Goal: Task Accomplishment & Management: Complete application form

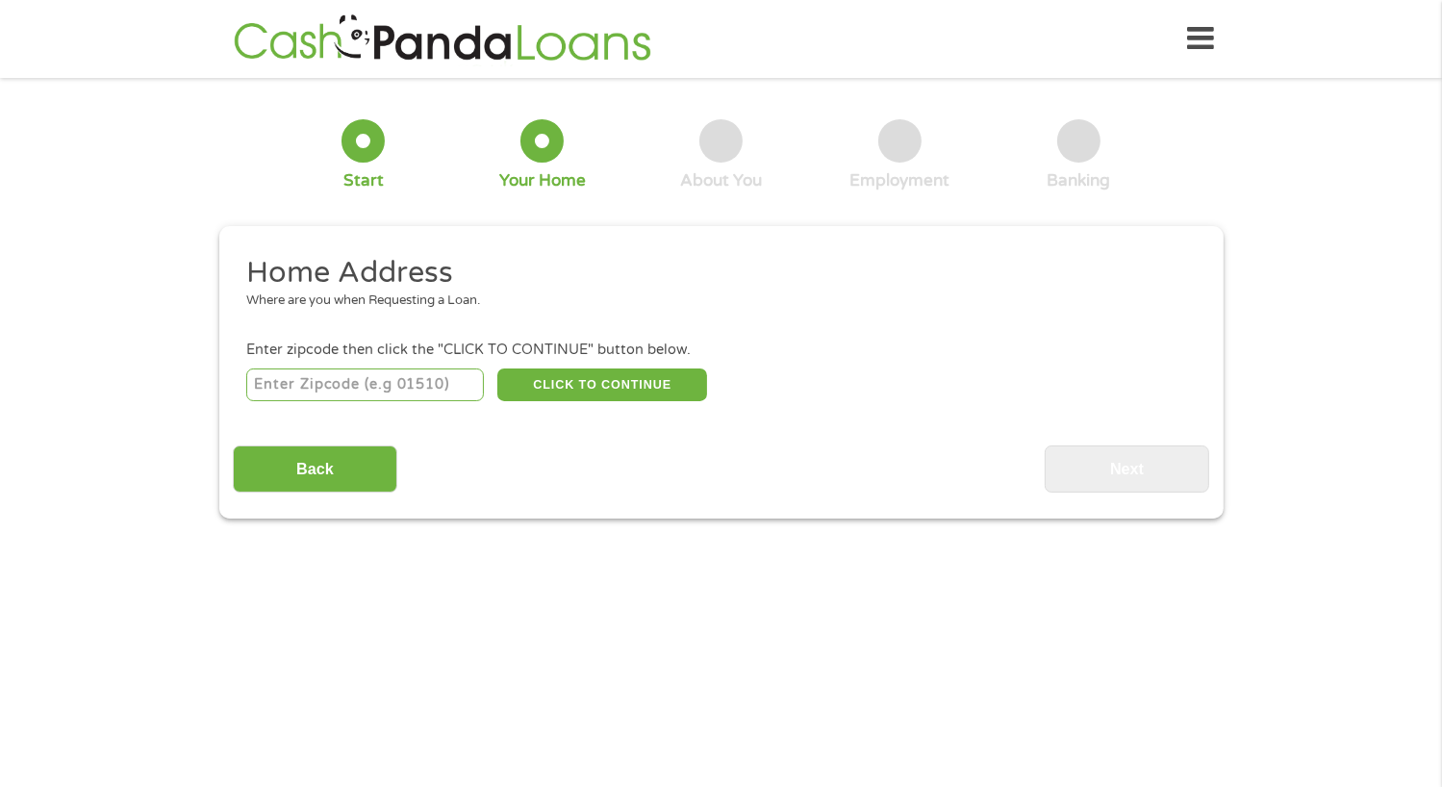
click at [365, 387] on input "number" at bounding box center [365, 385] width 238 height 33
type input "76065"
click at [590, 391] on button "CLICK TO CONTINUE" at bounding box center [602, 385] width 210 height 33
type input "76065"
type input "Midlothian"
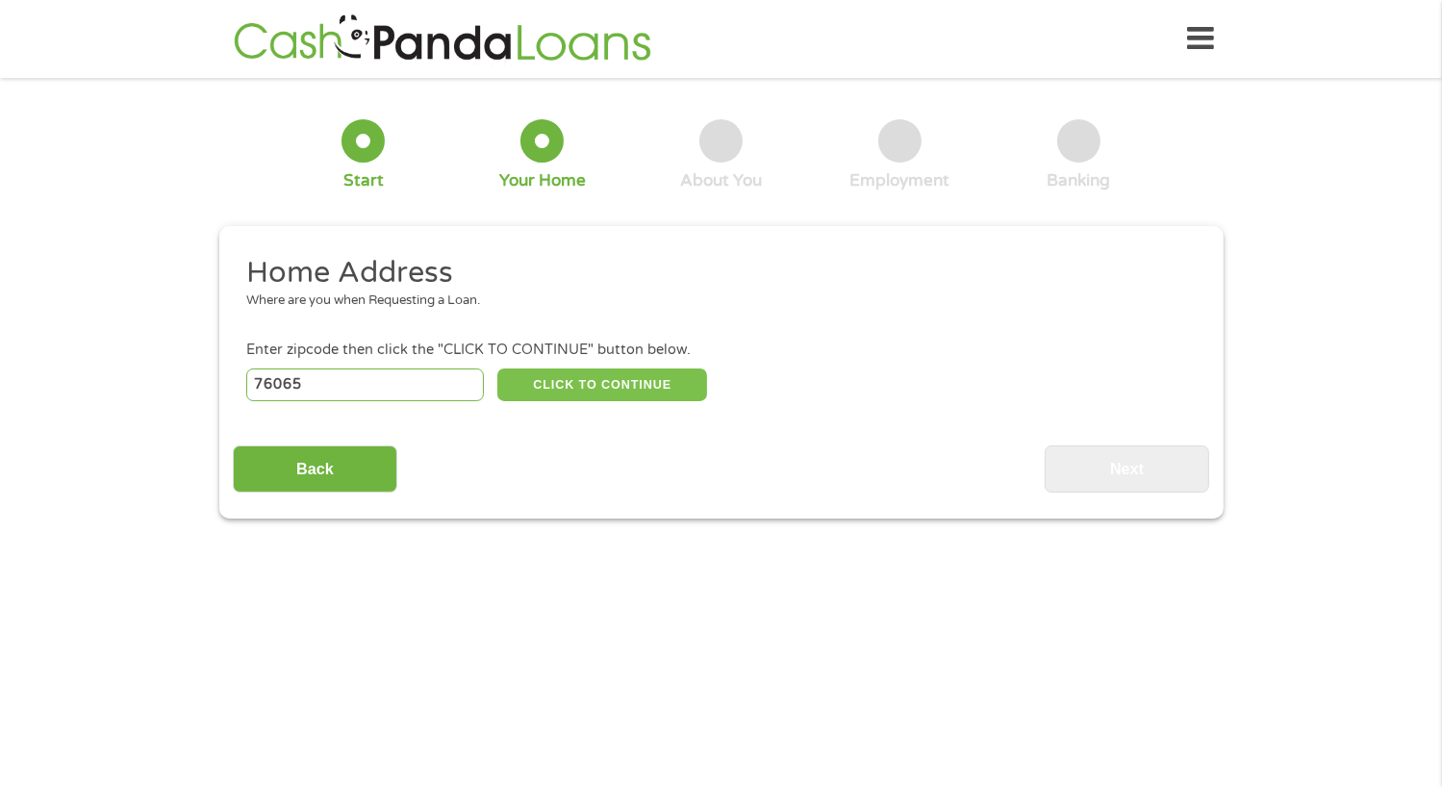
select select "[US_STATE]"
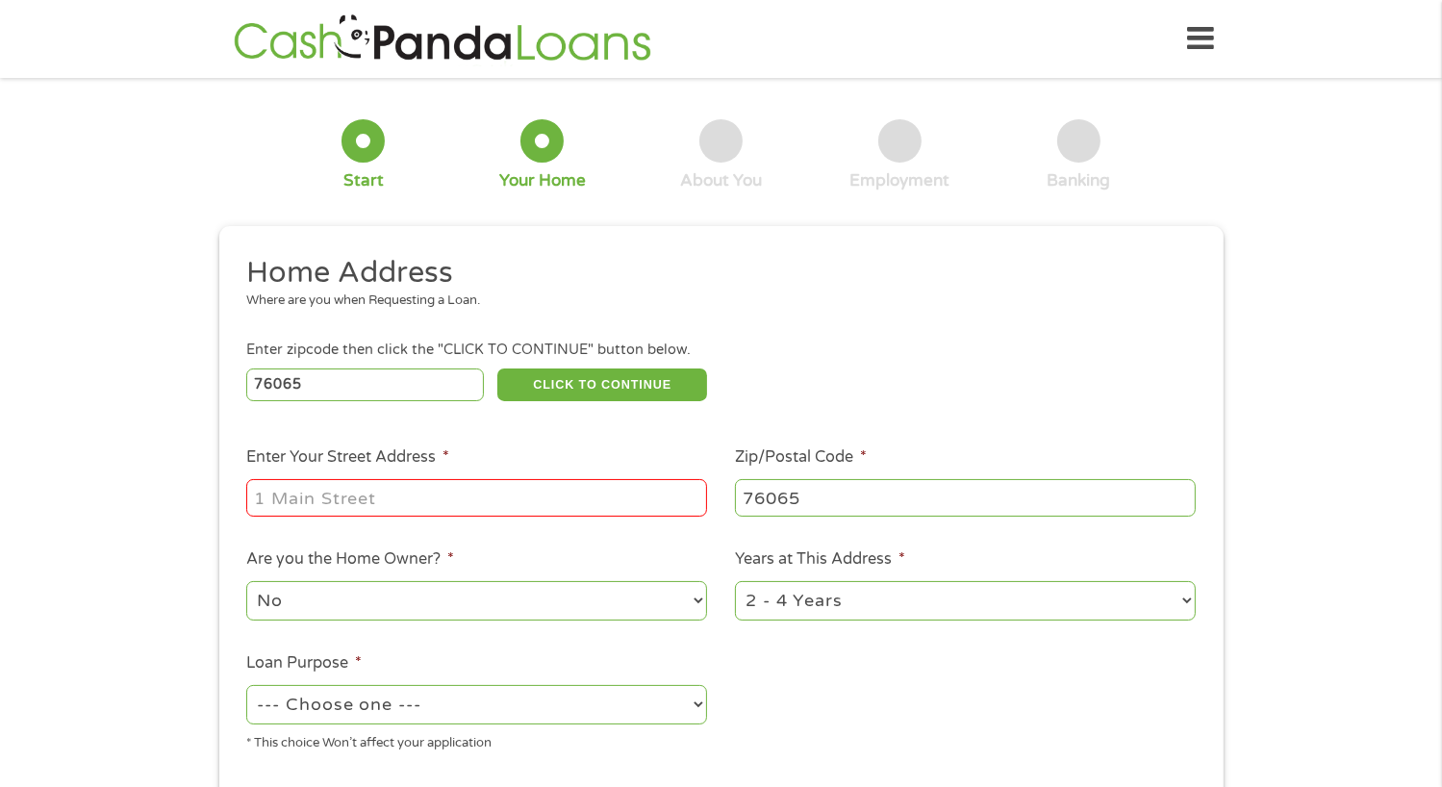
click at [495, 497] on input "Enter Your Street Address *" at bounding box center [476, 497] width 461 height 37
type input "[STREET_ADDRESS]"
click at [419, 599] on select "No Yes" at bounding box center [476, 600] width 461 height 39
select select "yes"
click at [246, 583] on select "No Yes" at bounding box center [476, 600] width 461 height 39
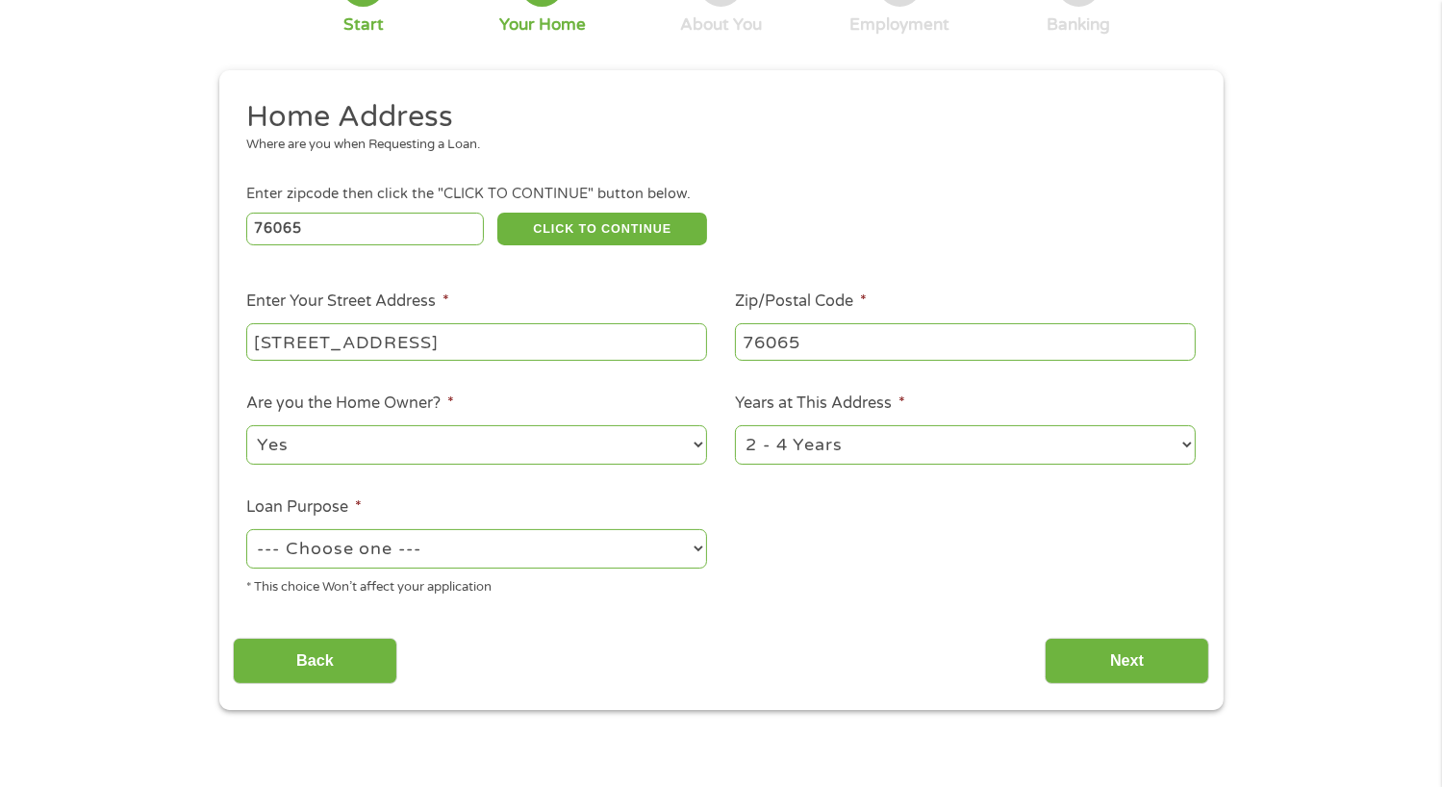
scroll to position [158, 0]
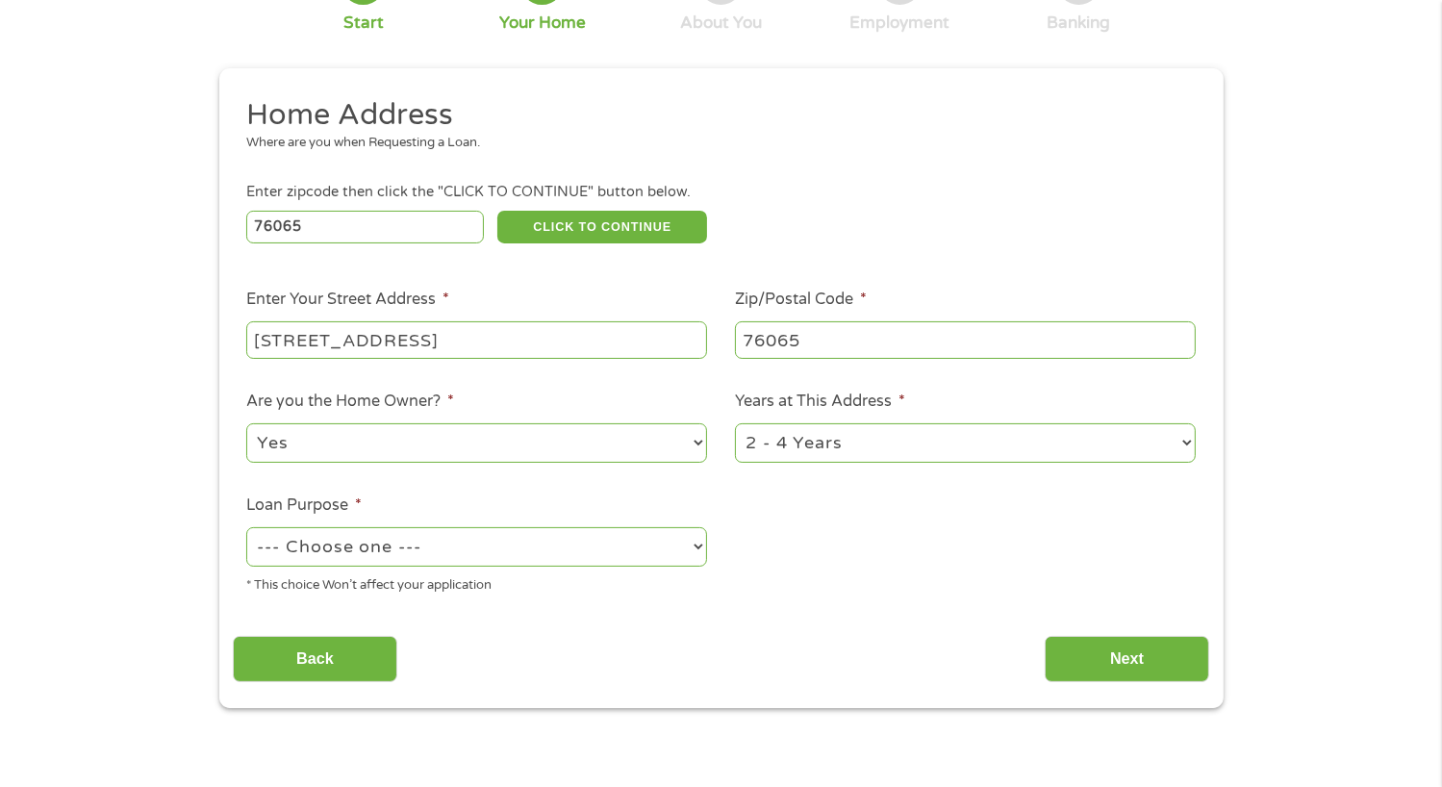
click at [870, 437] on select "1 Year or less 1 - 2 Years 2 - 4 Years Over 4 Years" at bounding box center [965, 442] width 461 height 39
select select "60months"
click at [735, 425] on select "1 Year or less 1 - 2 Years 2 - 4 Years Over 4 Years" at bounding box center [965, 442] width 461 height 39
click at [596, 548] on select "--- Choose one --- Pay Bills Debt Consolidation Home Improvement Major Purchase…" at bounding box center [476, 546] width 461 height 39
select select "debtconsolidation"
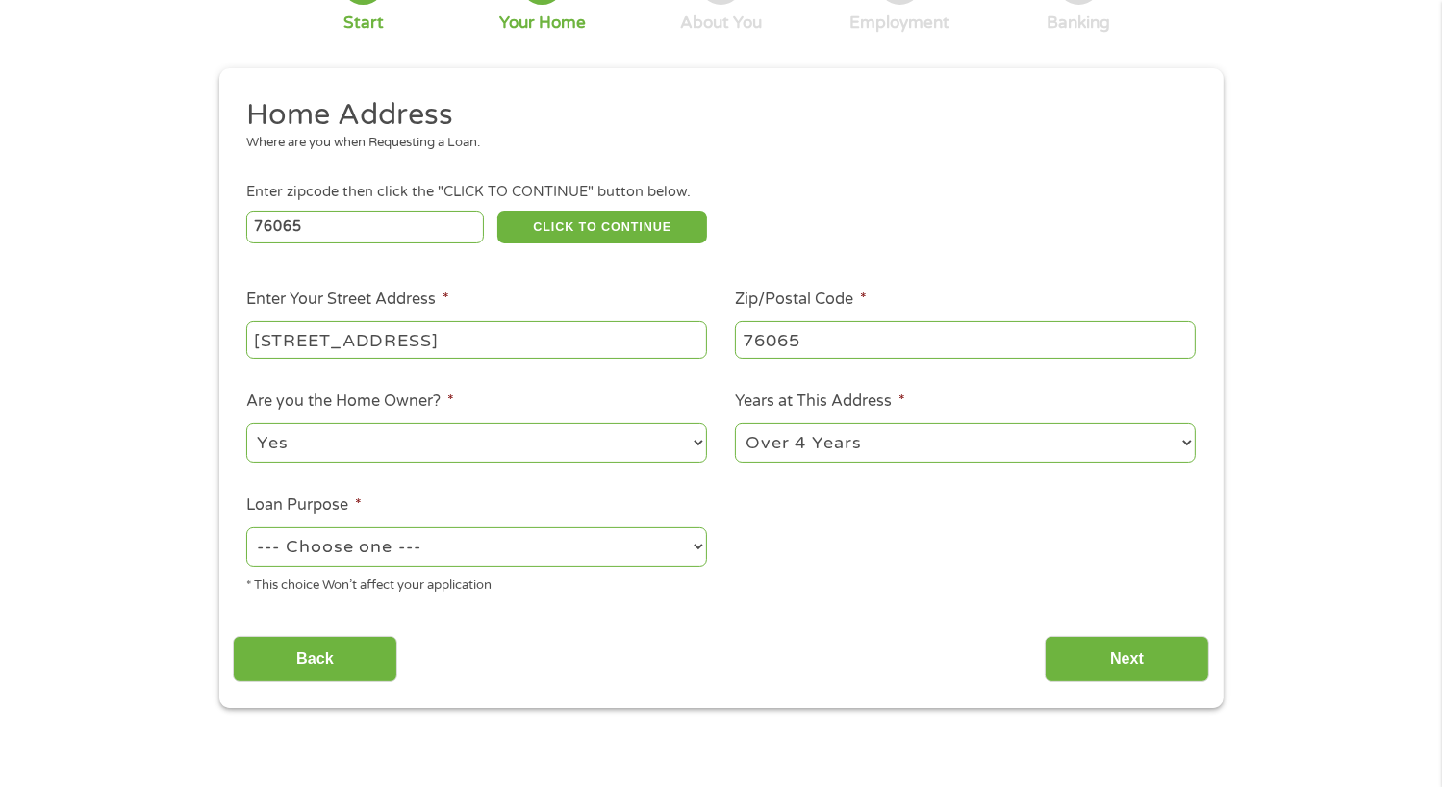
click at [246, 529] on select "--- Choose one --- Pay Bills Debt Consolidation Home Improvement Major Purchase…" at bounding box center [476, 546] width 461 height 39
click at [1139, 656] on input "Next" at bounding box center [1127, 659] width 165 height 47
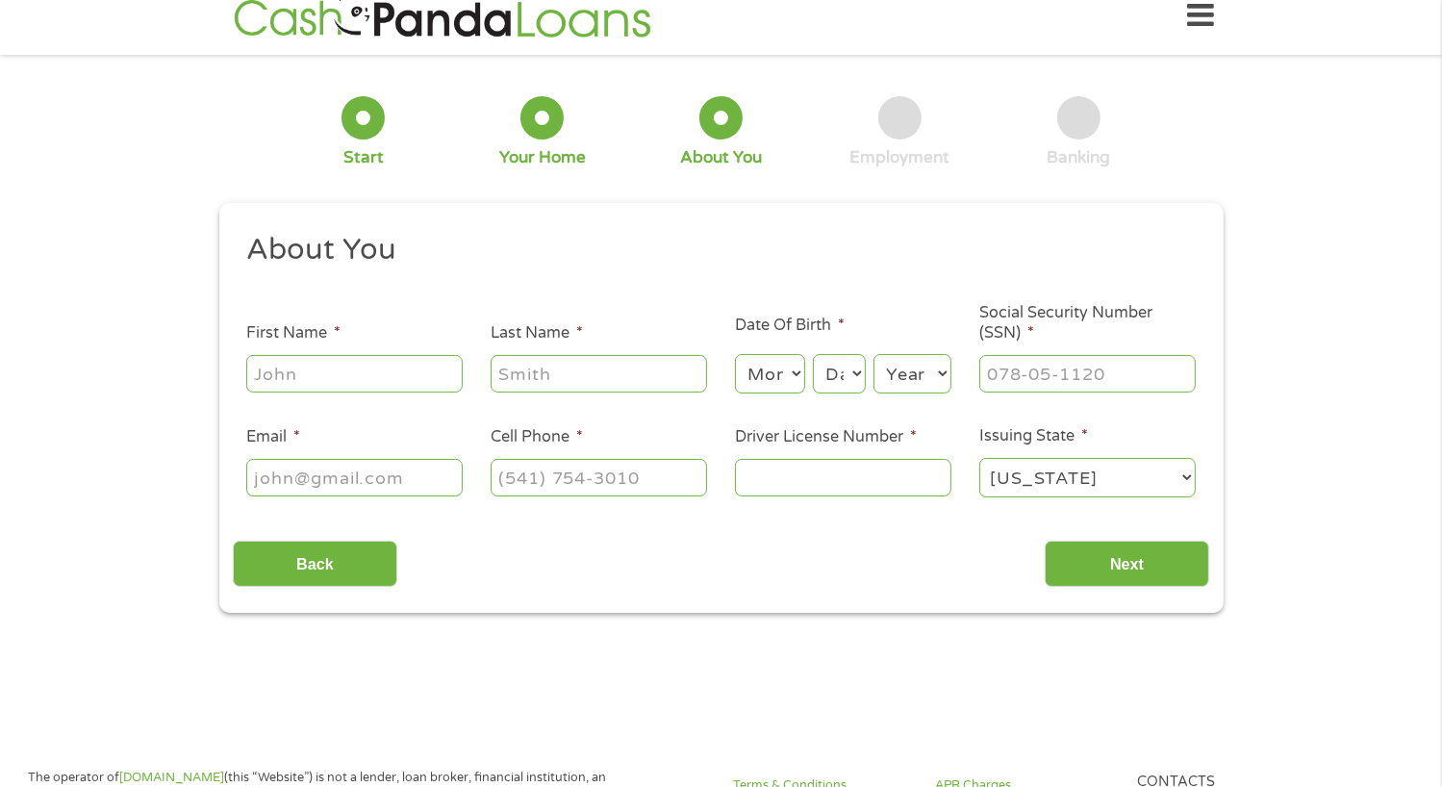
scroll to position [0, 0]
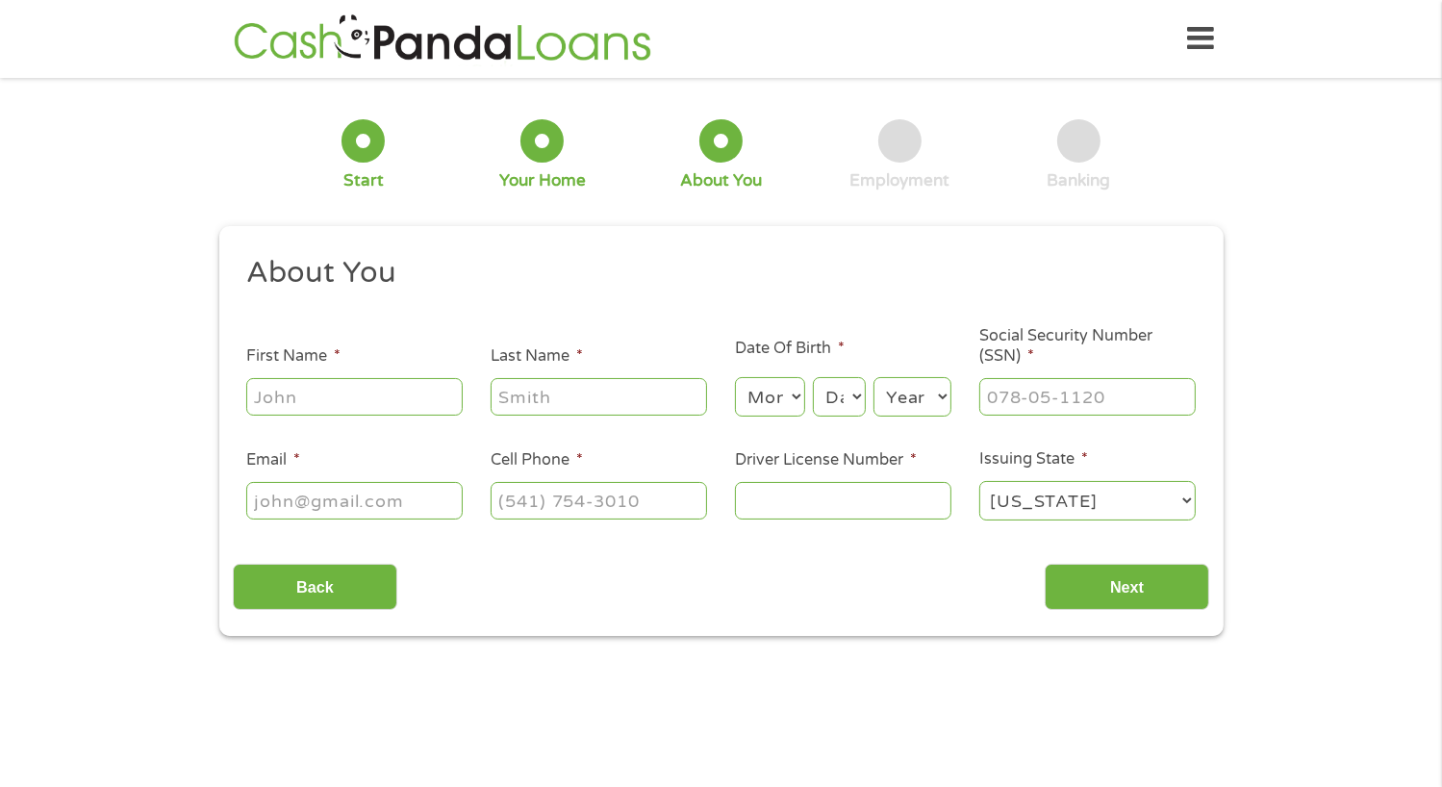
click at [375, 403] on input "First Name *" at bounding box center [354, 396] width 217 height 37
type input "[PERSON_NAME]"
click at [604, 401] on input "Last Name *" at bounding box center [599, 396] width 217 height 37
type input "Jordan"
click at [766, 402] on select "Month 1 2 3 4 5 6 7 8 9 10 11 12" at bounding box center [770, 396] width 70 height 39
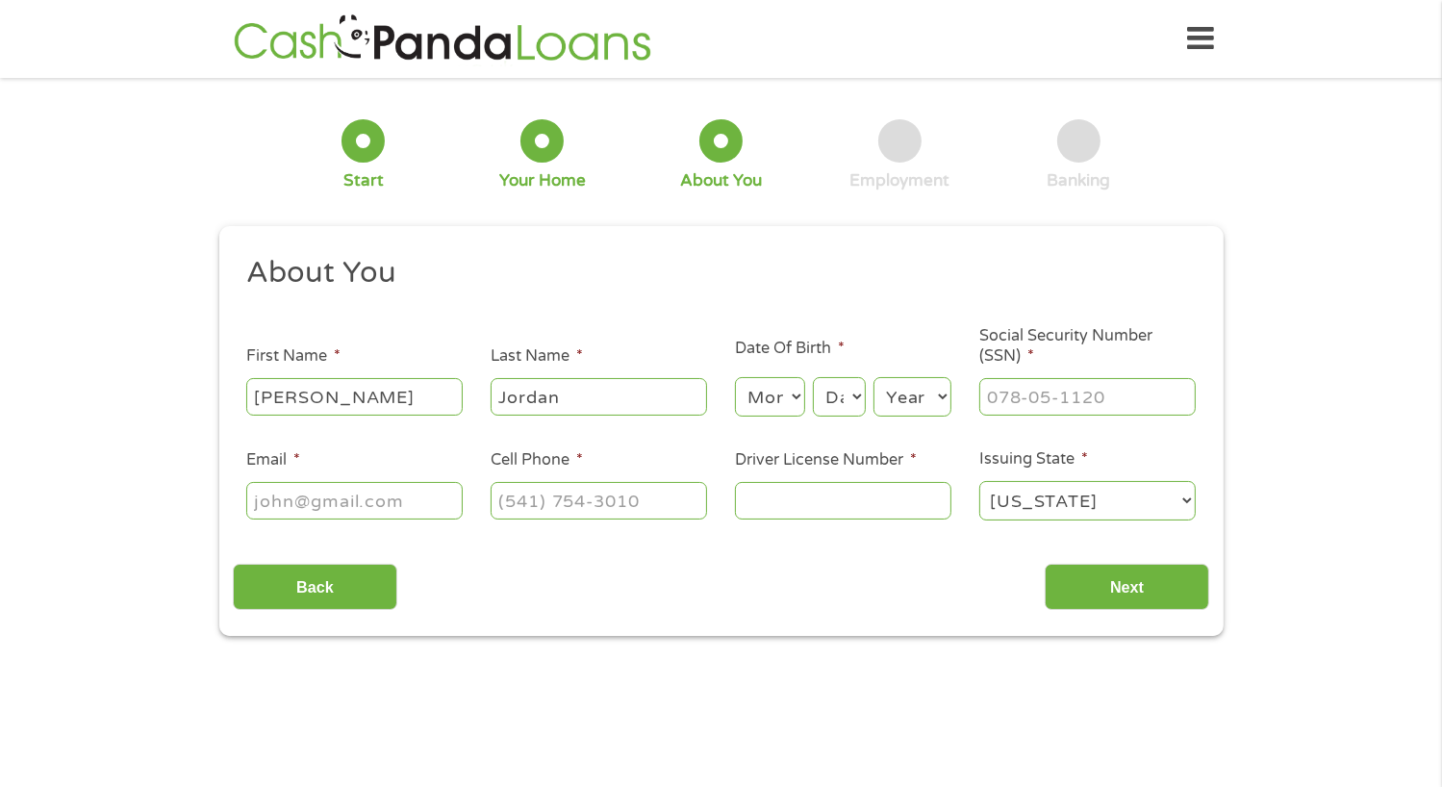
select select "1"
click at [735, 378] on select "Month 1 2 3 4 5 6 7 8 9 10 11 12" at bounding box center [770, 396] width 70 height 39
click at [839, 398] on select "Day 1 2 3 4 5 6 7 8 9 10 11 12 13 14 15 16 17 18 19 20 21 22 23 24 25 26 27 28 …" at bounding box center [839, 396] width 52 height 39
select select "18"
click at [813, 378] on select "Day 1 2 3 4 5 6 7 8 9 10 11 12 13 14 15 16 17 18 19 20 21 22 23 24 25 26 27 28 …" at bounding box center [839, 396] width 52 height 39
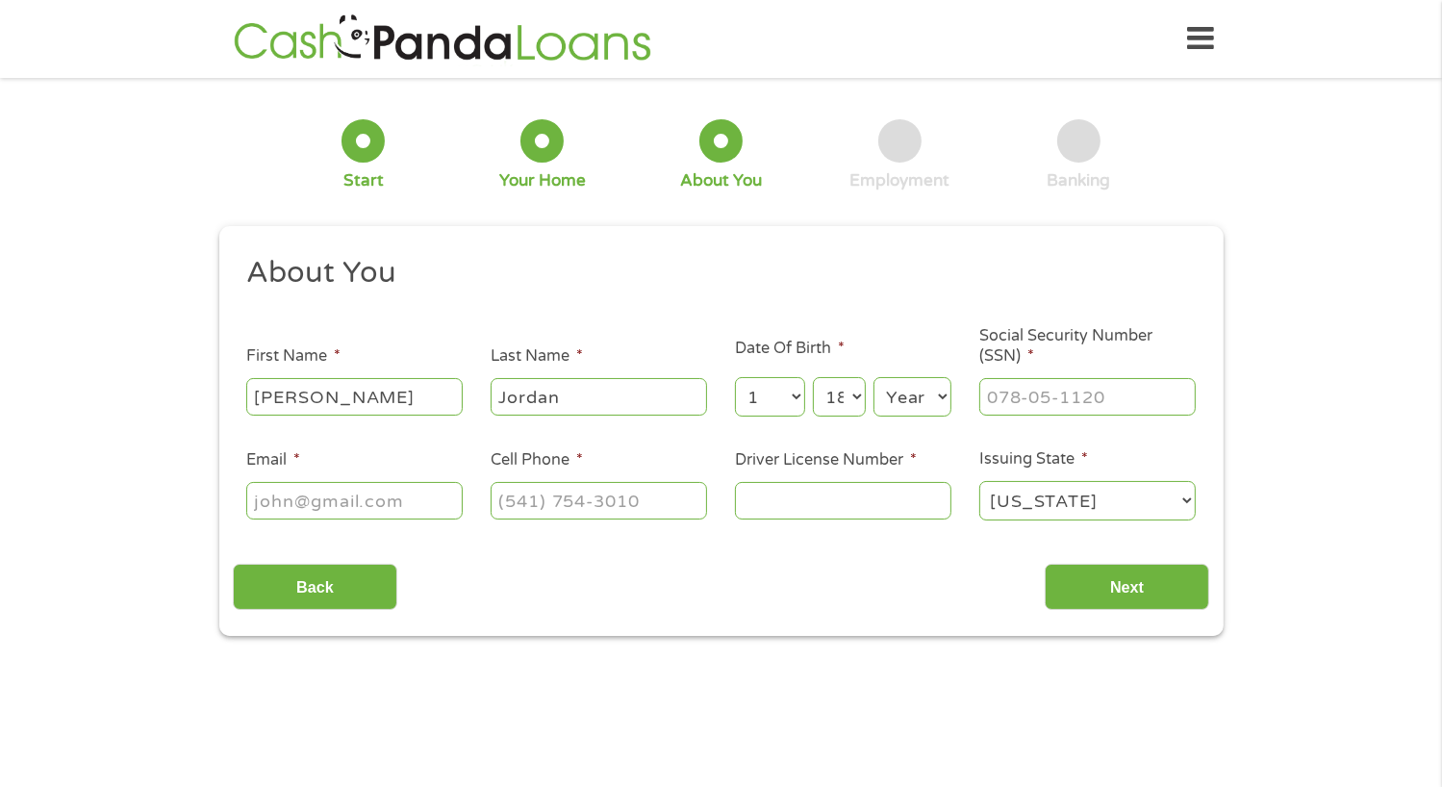
click at [912, 403] on select "Year [DATE] 2006 2005 2004 2003 2002 2001 2000 1999 1998 1997 1996 1995 1994 19…" at bounding box center [913, 396] width 78 height 39
select select "1967"
click at [874, 378] on select "Year [DATE] 2006 2005 2004 2003 2002 2001 2000 1999 1998 1997 1996 1995 1994 19…" at bounding box center [913, 396] width 78 height 39
click at [1051, 405] on input "___-__-____" at bounding box center [1088, 396] width 217 height 37
type input "455-35-9420"
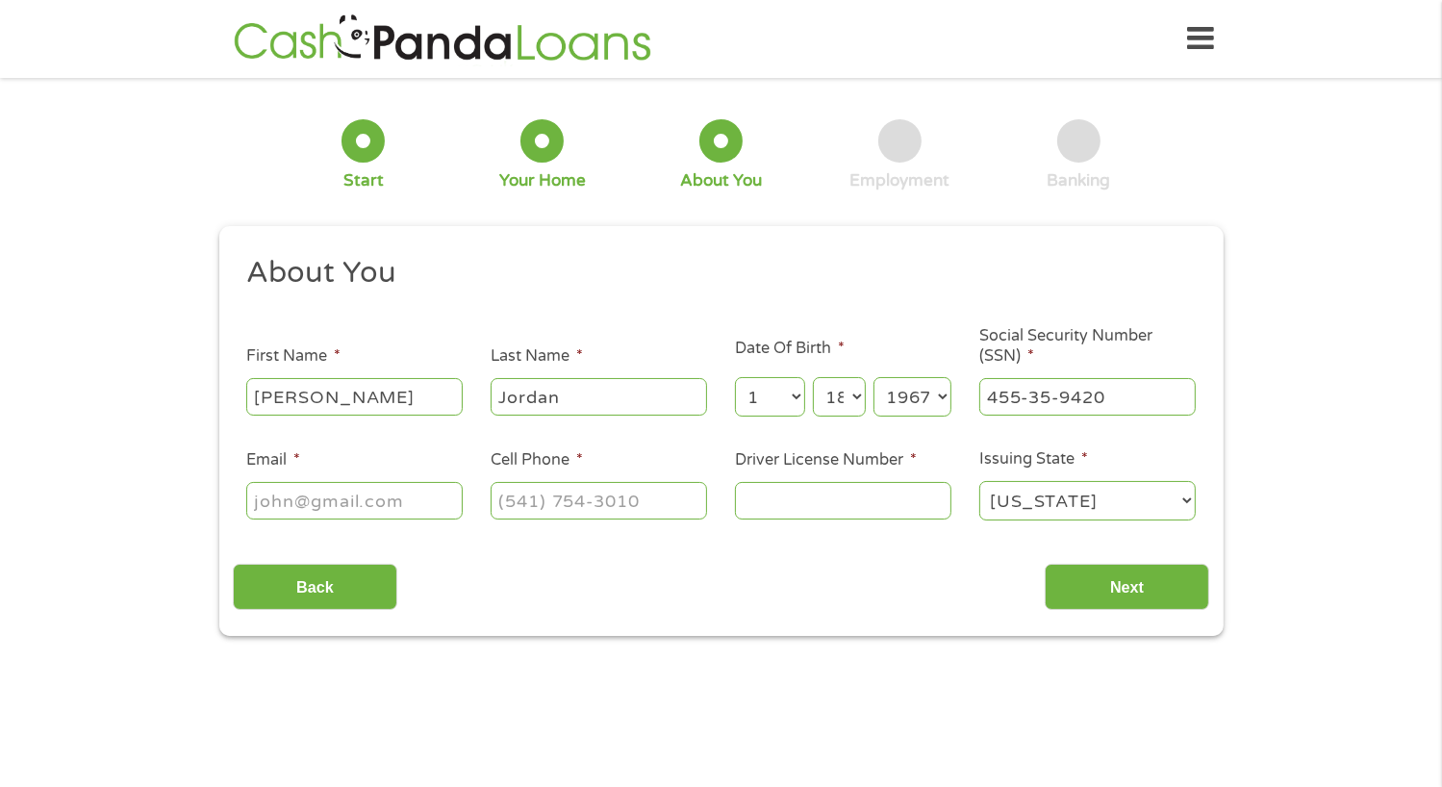
click at [362, 494] on input "Email *" at bounding box center [354, 500] width 217 height 37
type input "[EMAIL_ADDRESS][DOMAIN_NAME]"
click at [579, 498] on input "(___) ___-____" at bounding box center [599, 500] width 217 height 37
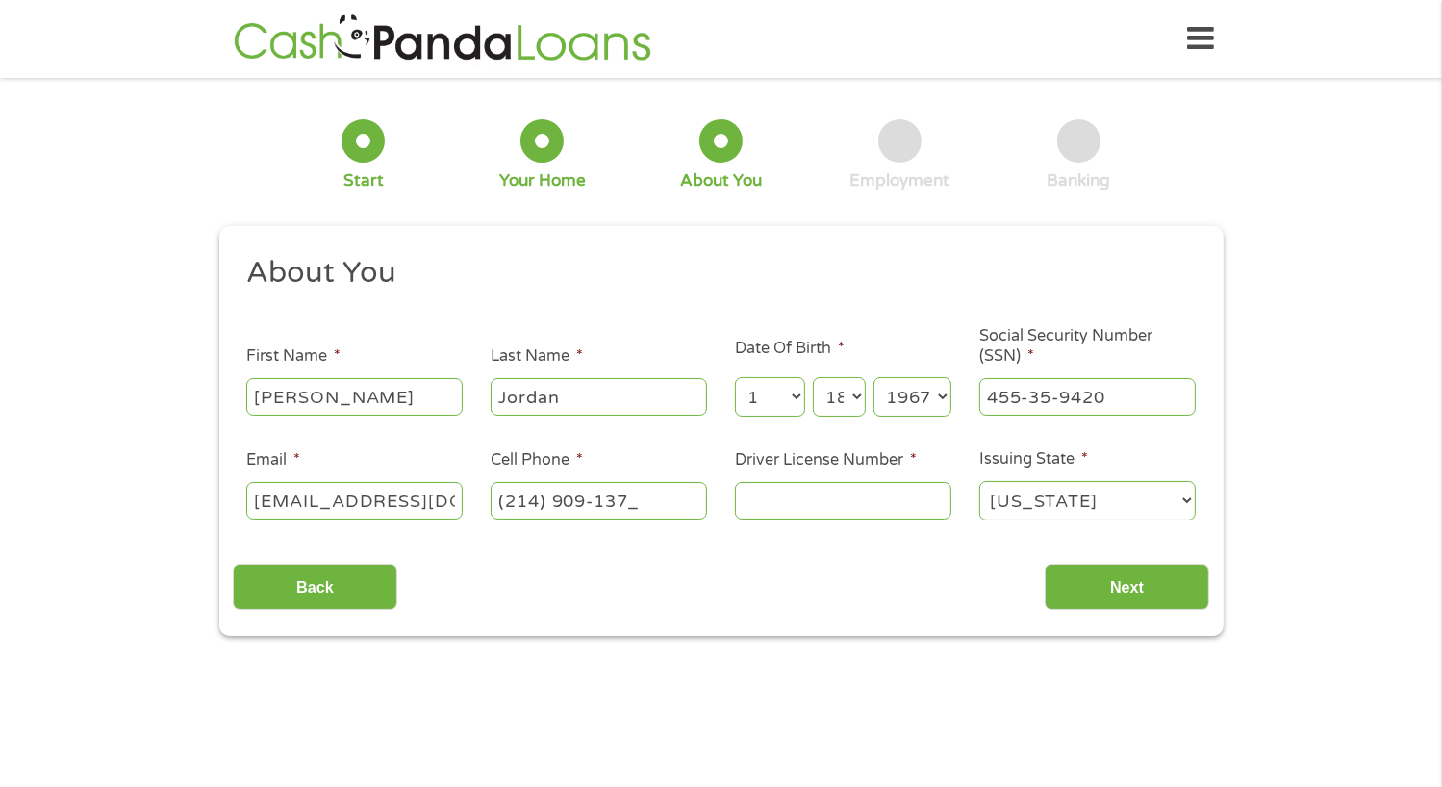
type input "[PHONE_NUMBER]"
click at [829, 502] on input "Driver License Number *" at bounding box center [843, 500] width 217 height 37
type input "11580281"
click at [1102, 586] on input "Next" at bounding box center [1127, 587] width 165 height 47
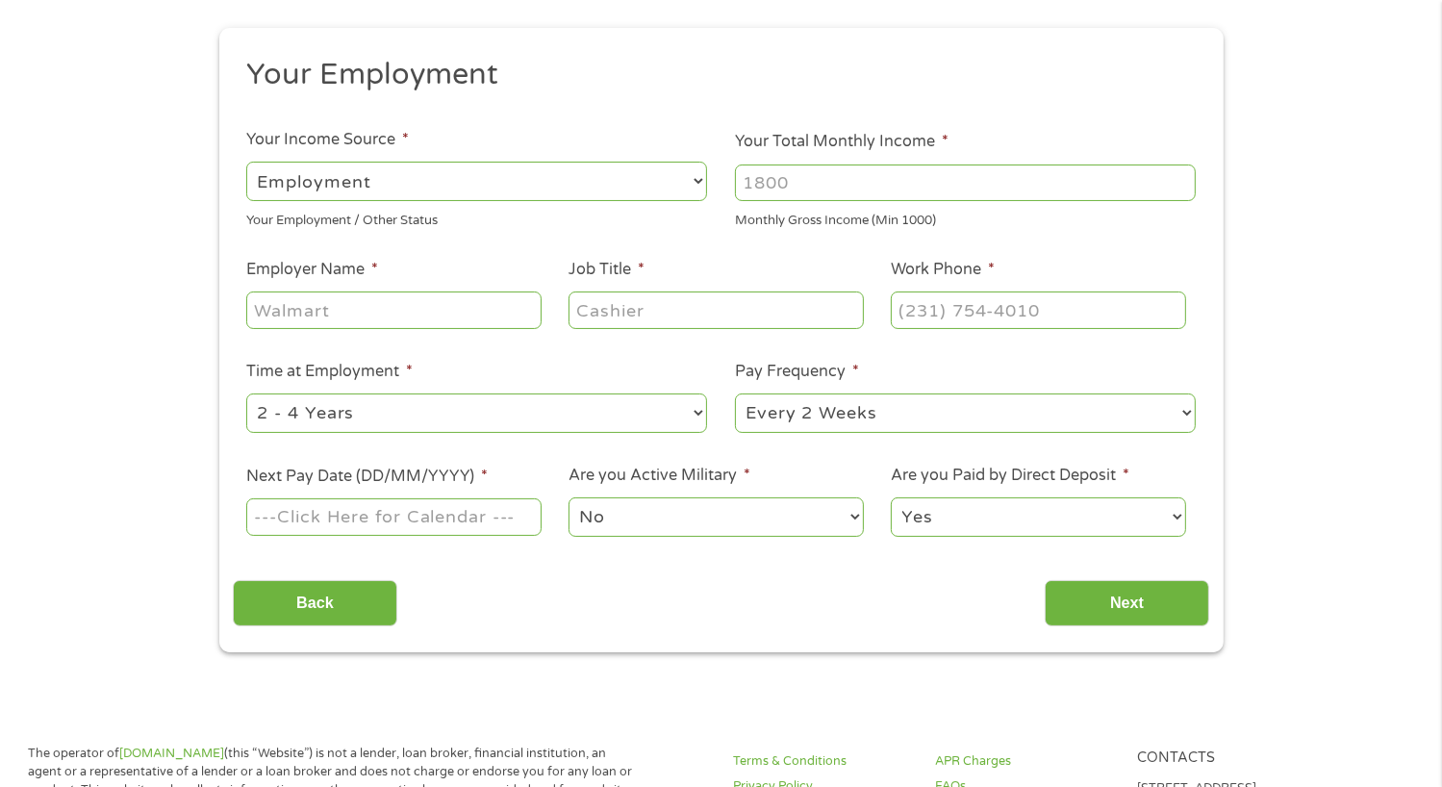
scroll to position [199, 0]
click at [335, 522] on input "Next Pay Date (DD/MM/YYYY) *" at bounding box center [393, 515] width 294 height 37
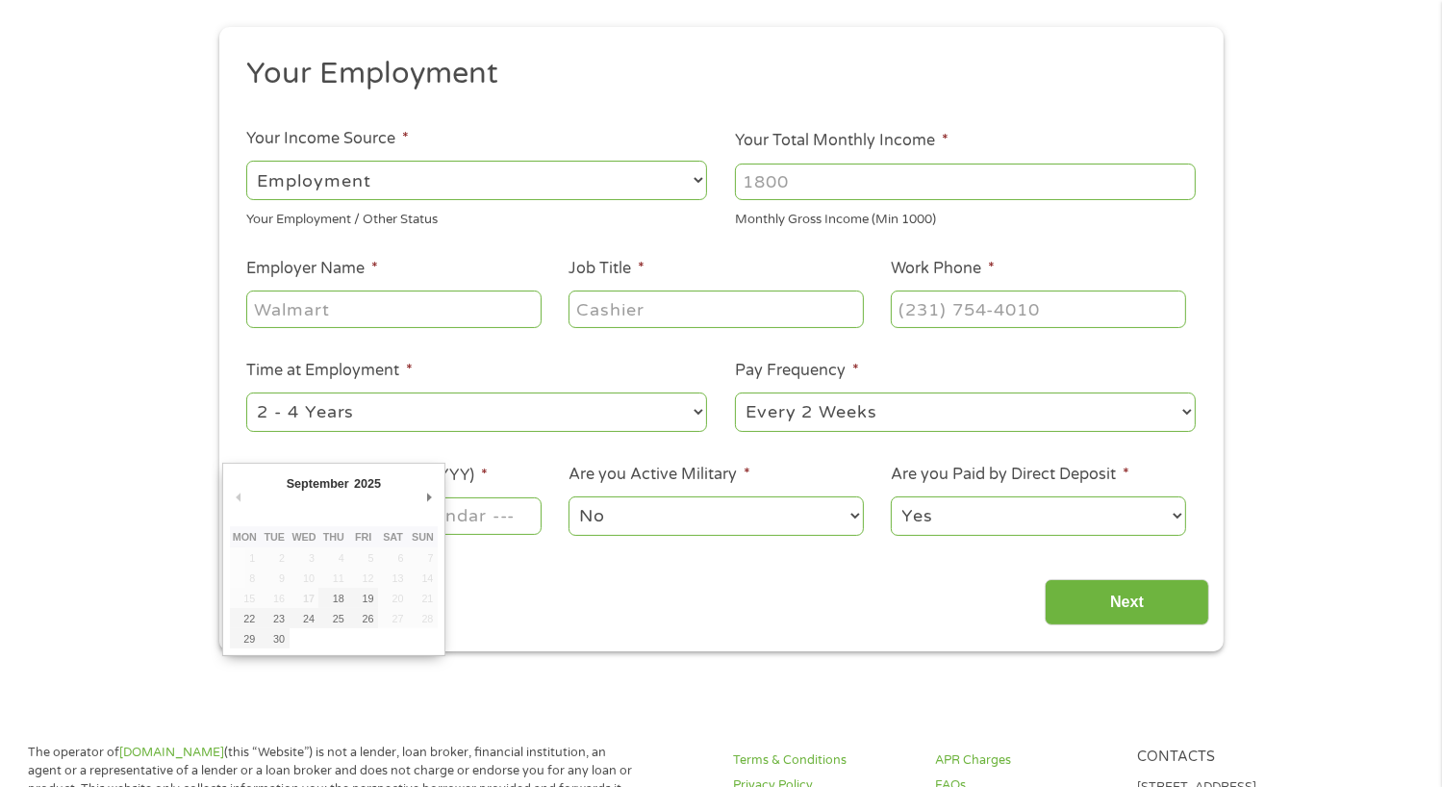
click at [399, 596] on td "20" at bounding box center [393, 598] width 30 height 20
type input "[DATE]"
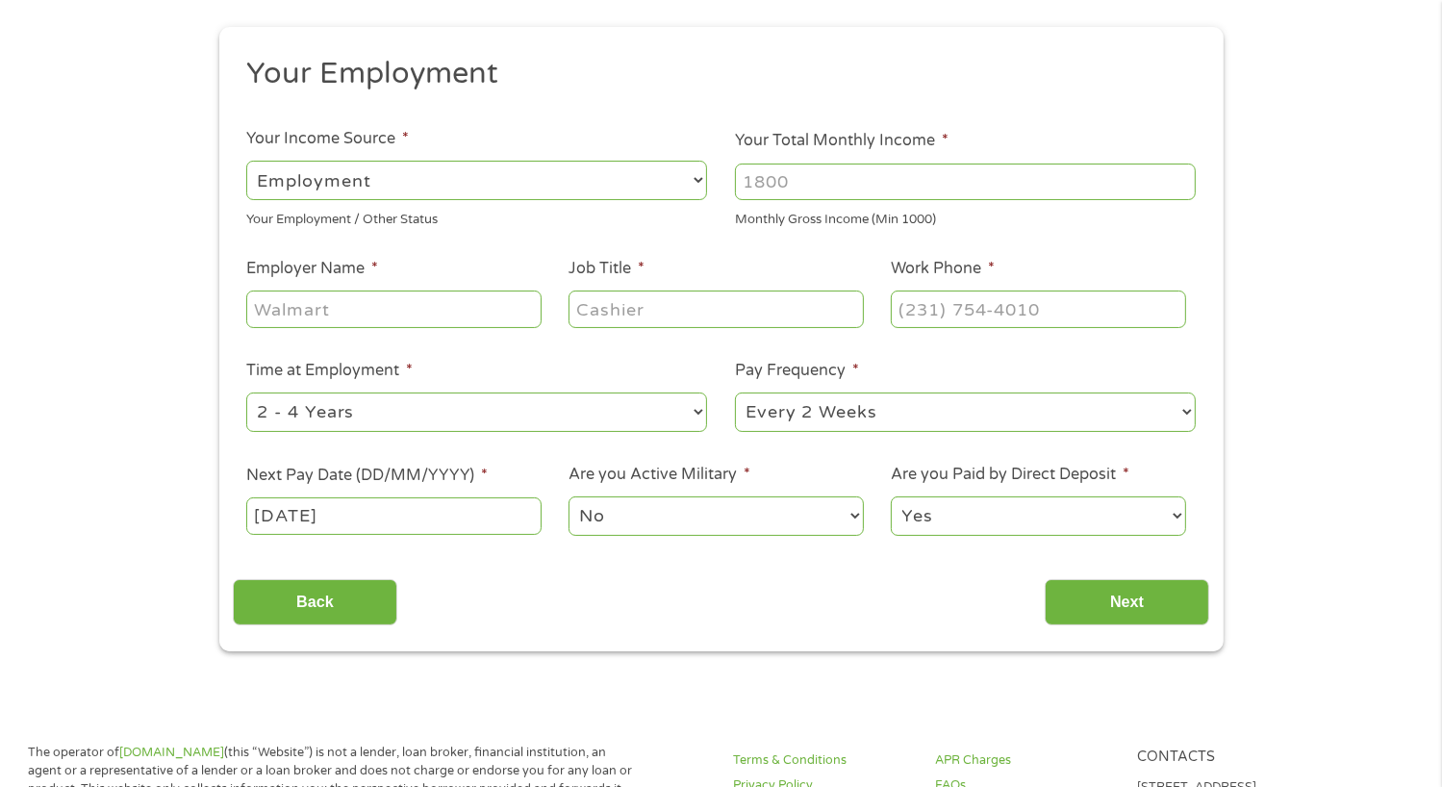
click at [365, 596] on input "Back" at bounding box center [315, 602] width 165 height 47
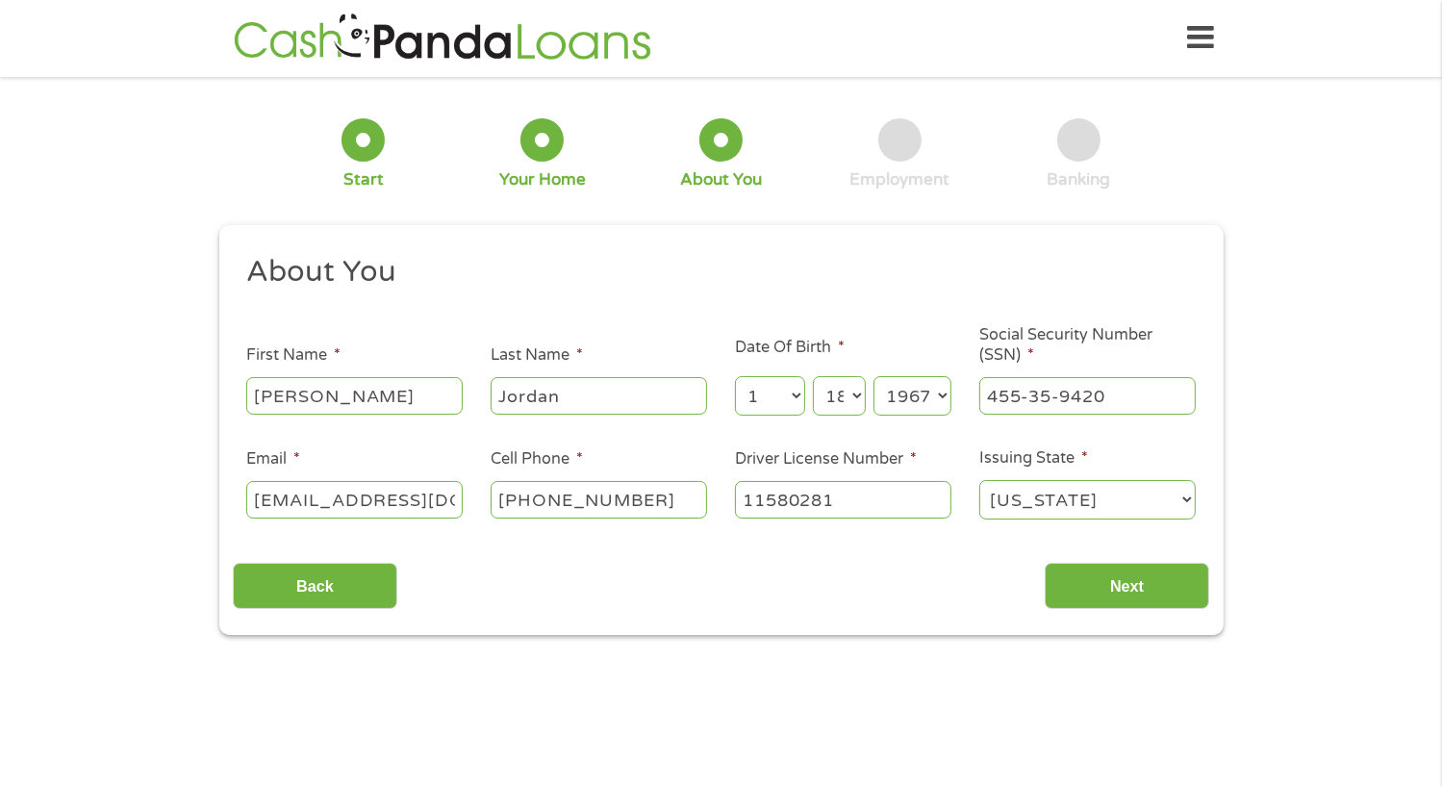
scroll to position [0, 0]
click at [1109, 580] on input "Next" at bounding box center [1127, 587] width 165 height 47
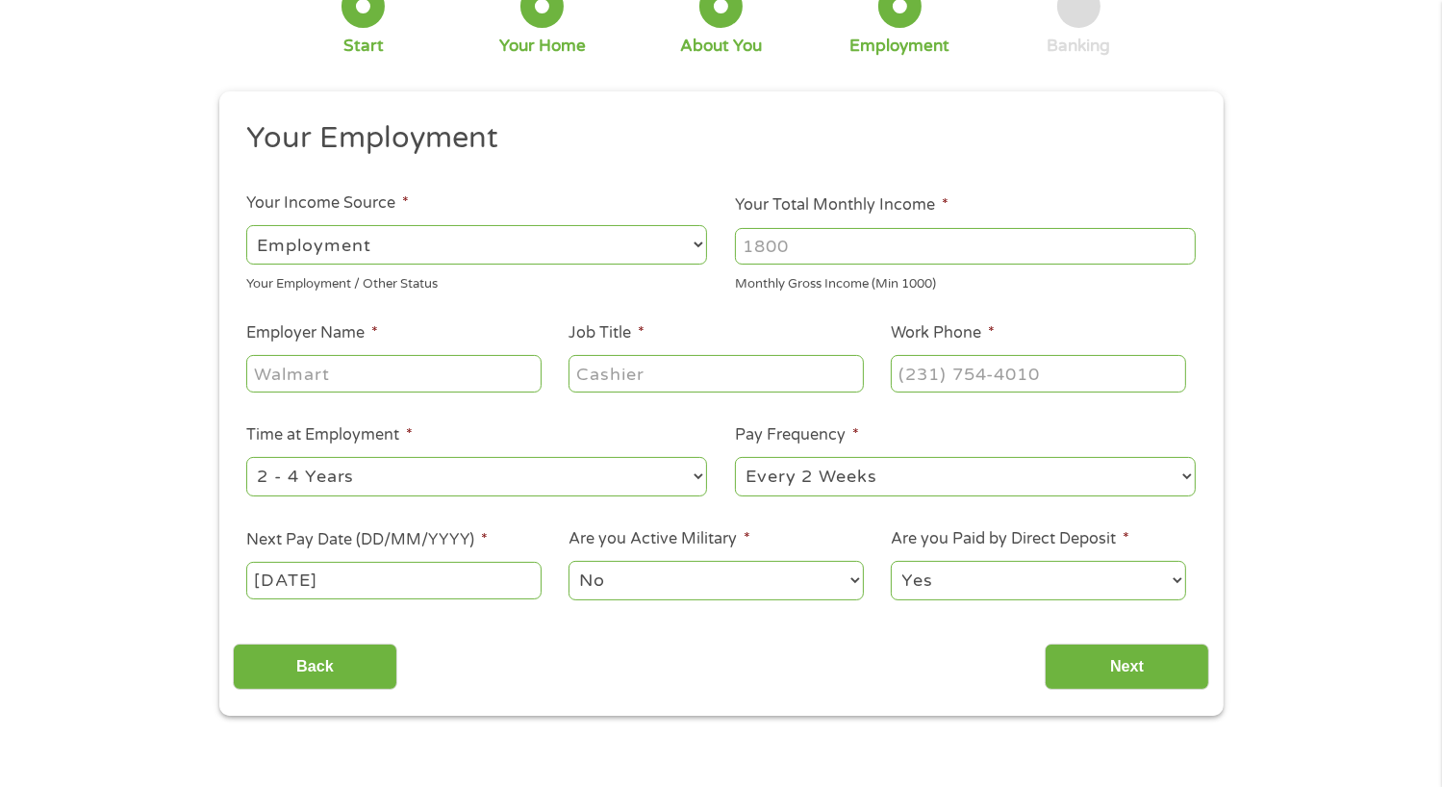
scroll to position [144, 0]
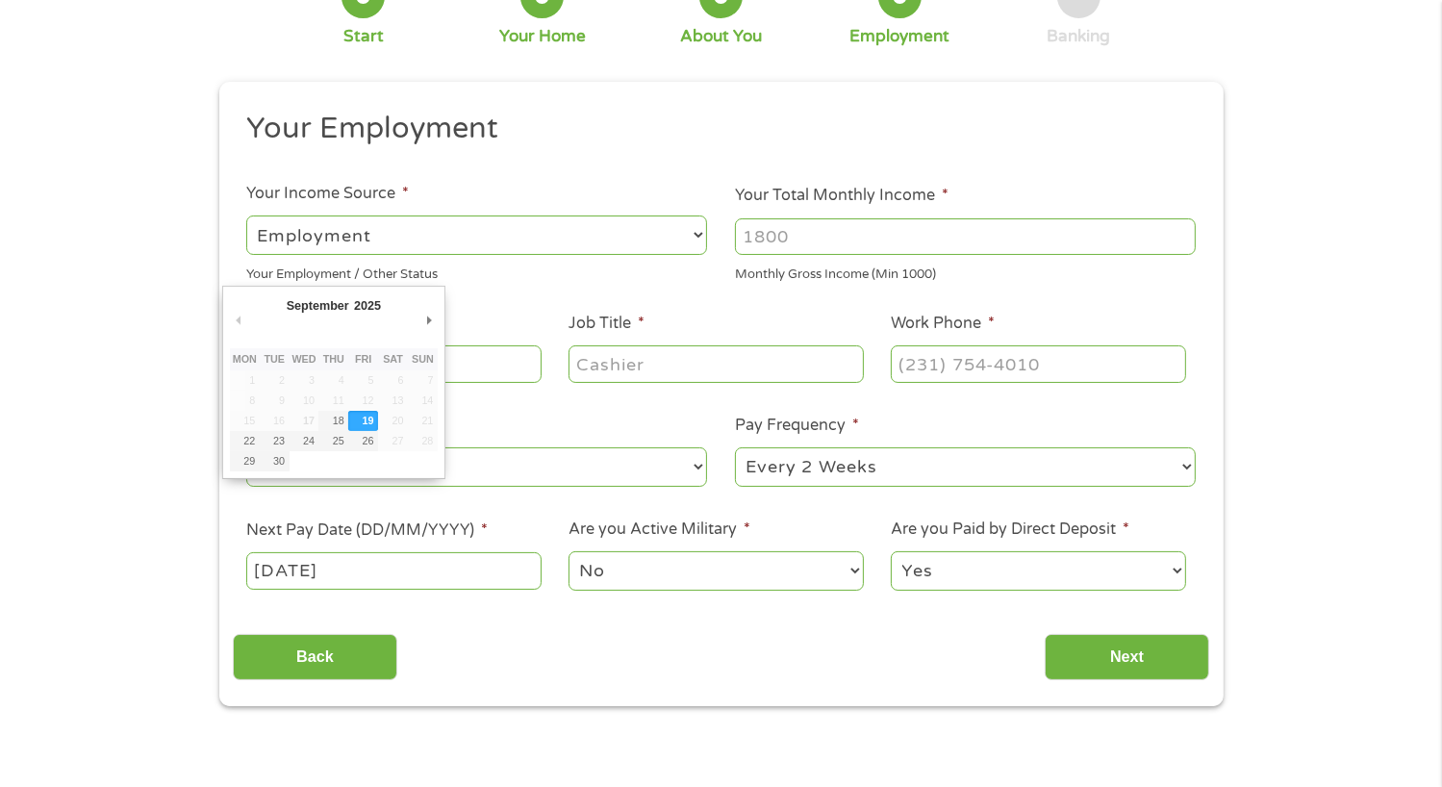
click at [397, 574] on input "[DATE]" at bounding box center [393, 570] width 294 height 37
type input "[DATE]"
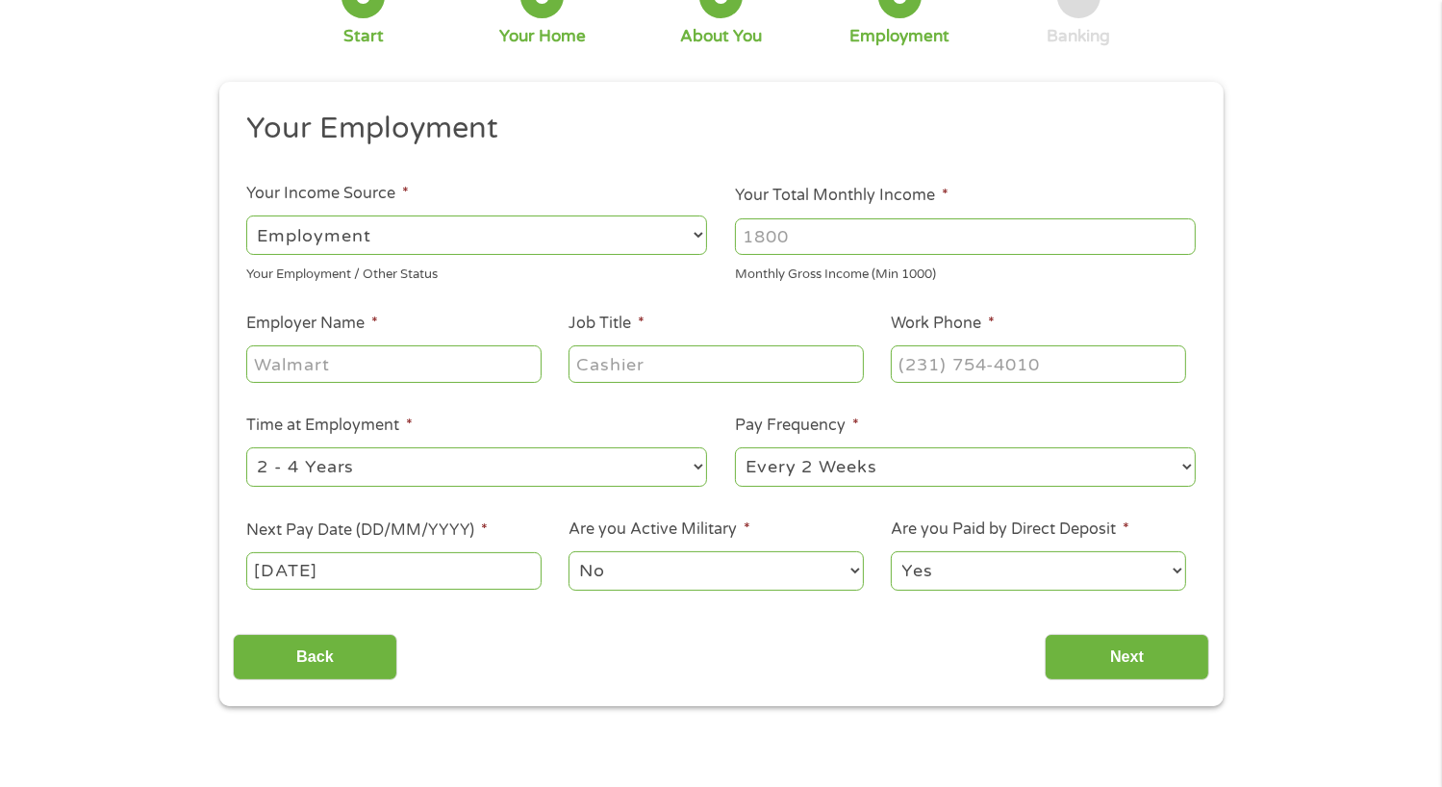
click at [614, 577] on select "No Yes" at bounding box center [716, 570] width 294 height 39
click at [981, 569] on select "Yes No" at bounding box center [1038, 570] width 294 height 39
click at [1110, 667] on input "Next" at bounding box center [1127, 657] width 165 height 47
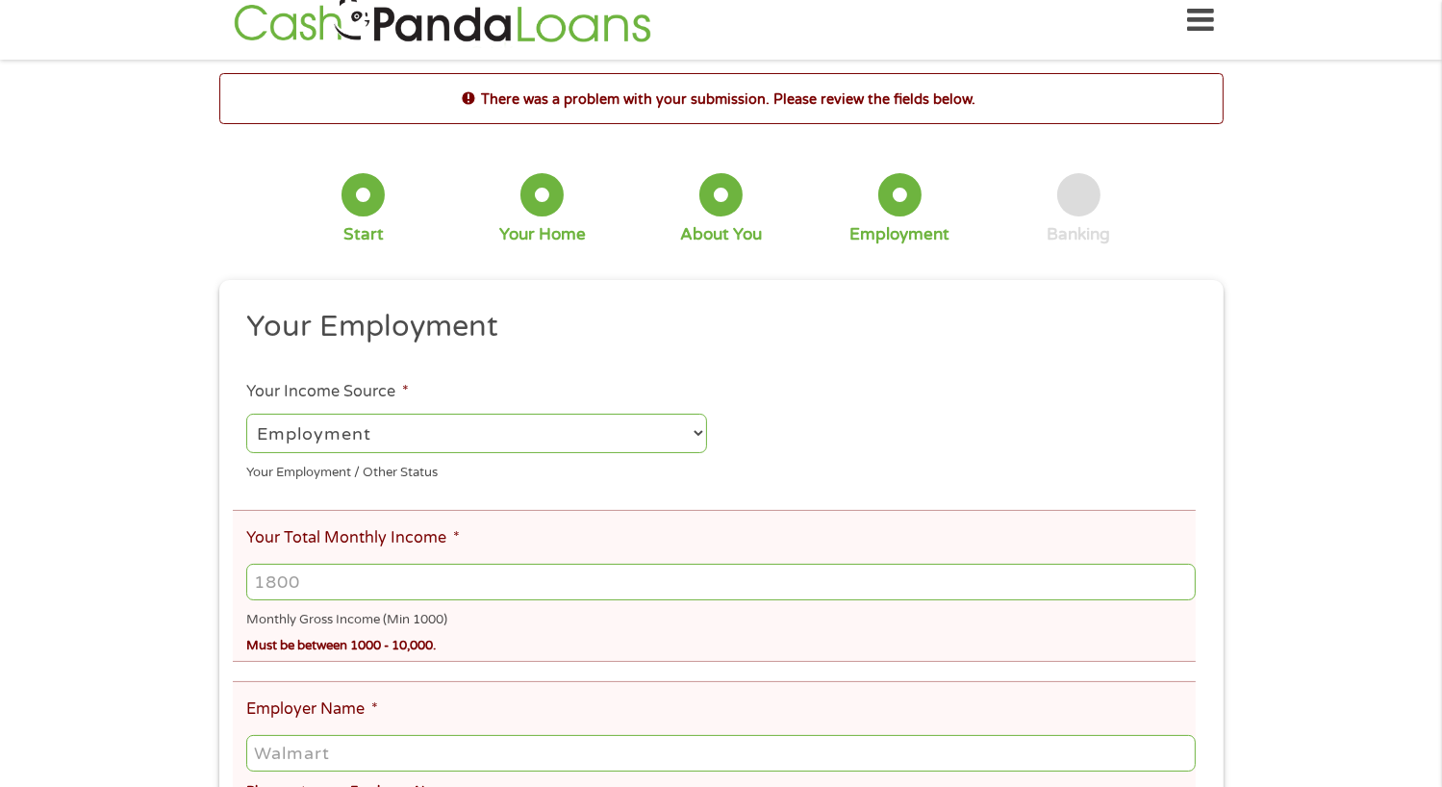
scroll to position [0, 0]
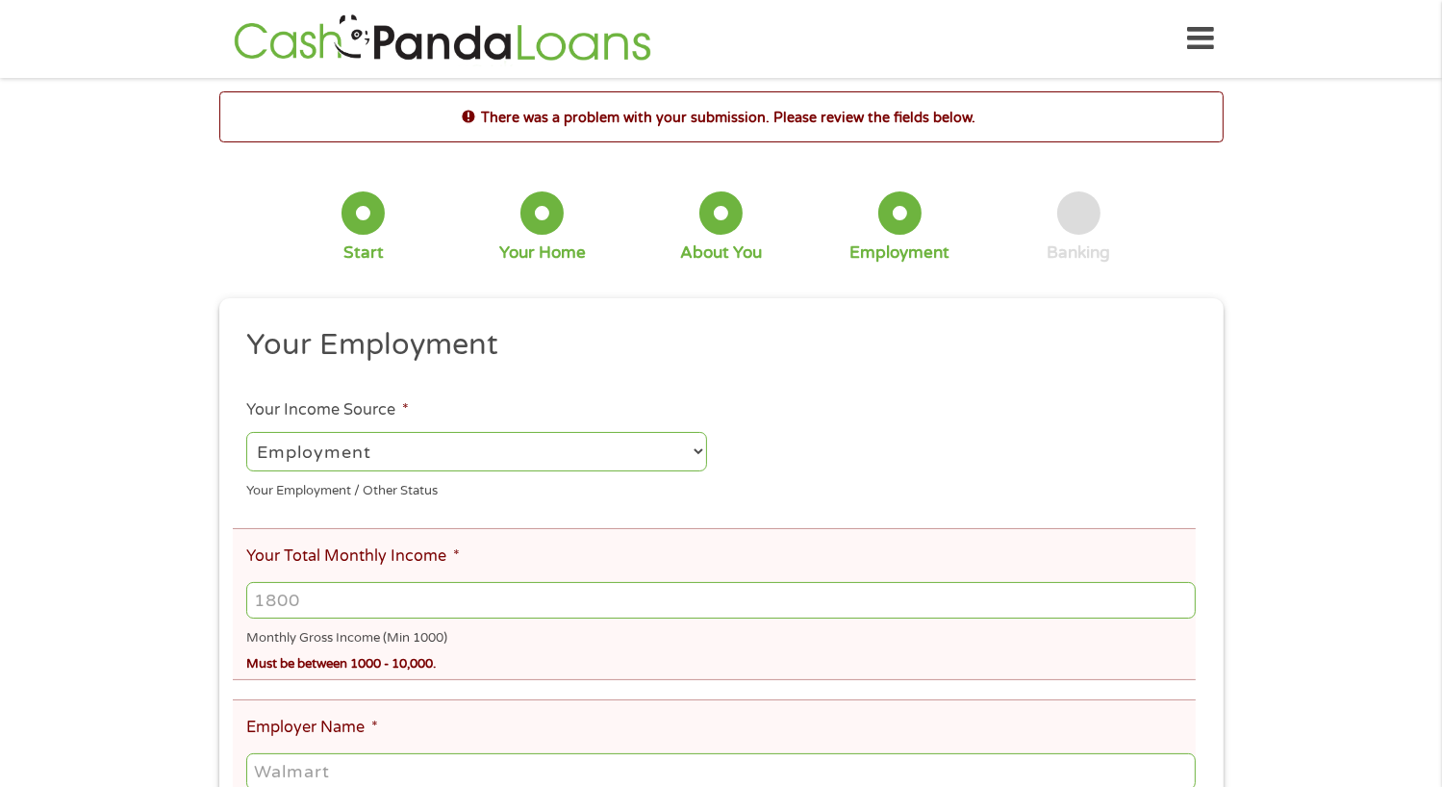
click at [353, 607] on input "Your Total Monthly Income *" at bounding box center [720, 600] width 949 height 37
type input "5000"
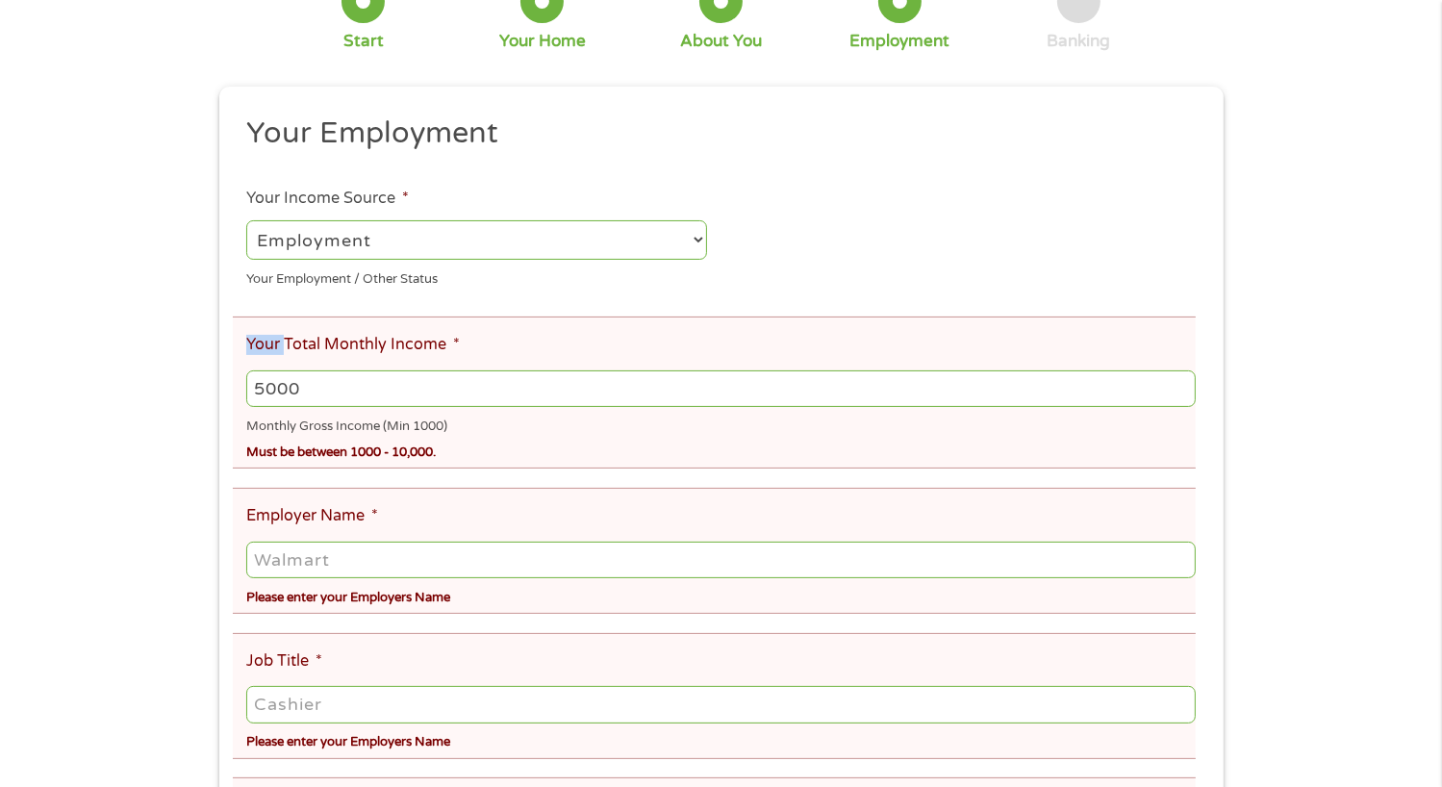
scroll to position [223, 0]
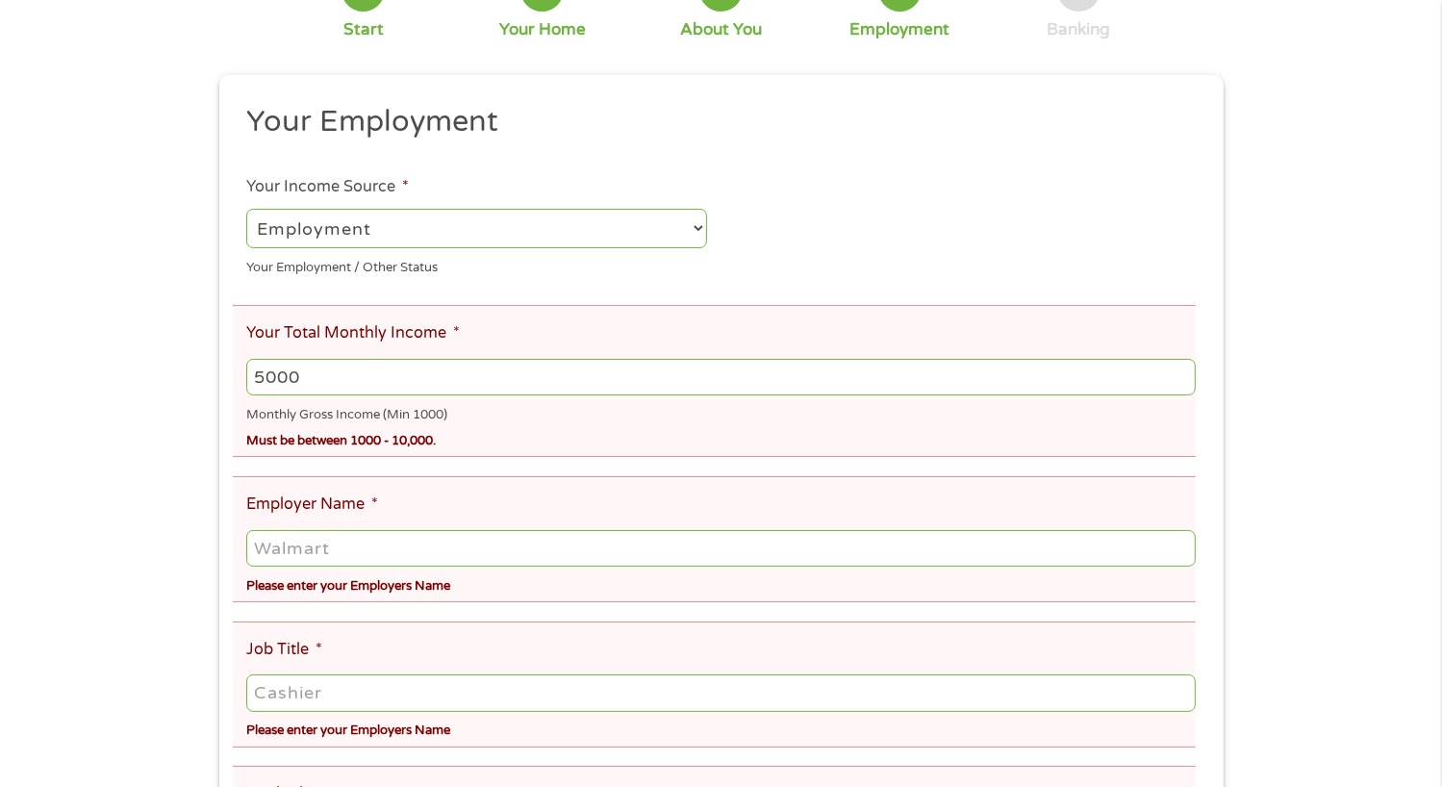
click at [394, 539] on input "Employer Name *" at bounding box center [720, 548] width 949 height 37
type input "[PERSON_NAME] ISD"
click at [341, 697] on input "Job Title *" at bounding box center [720, 693] width 949 height 37
type input "Teacher"
click at [685, 551] on input "[PERSON_NAME] ISD" at bounding box center [720, 548] width 949 height 37
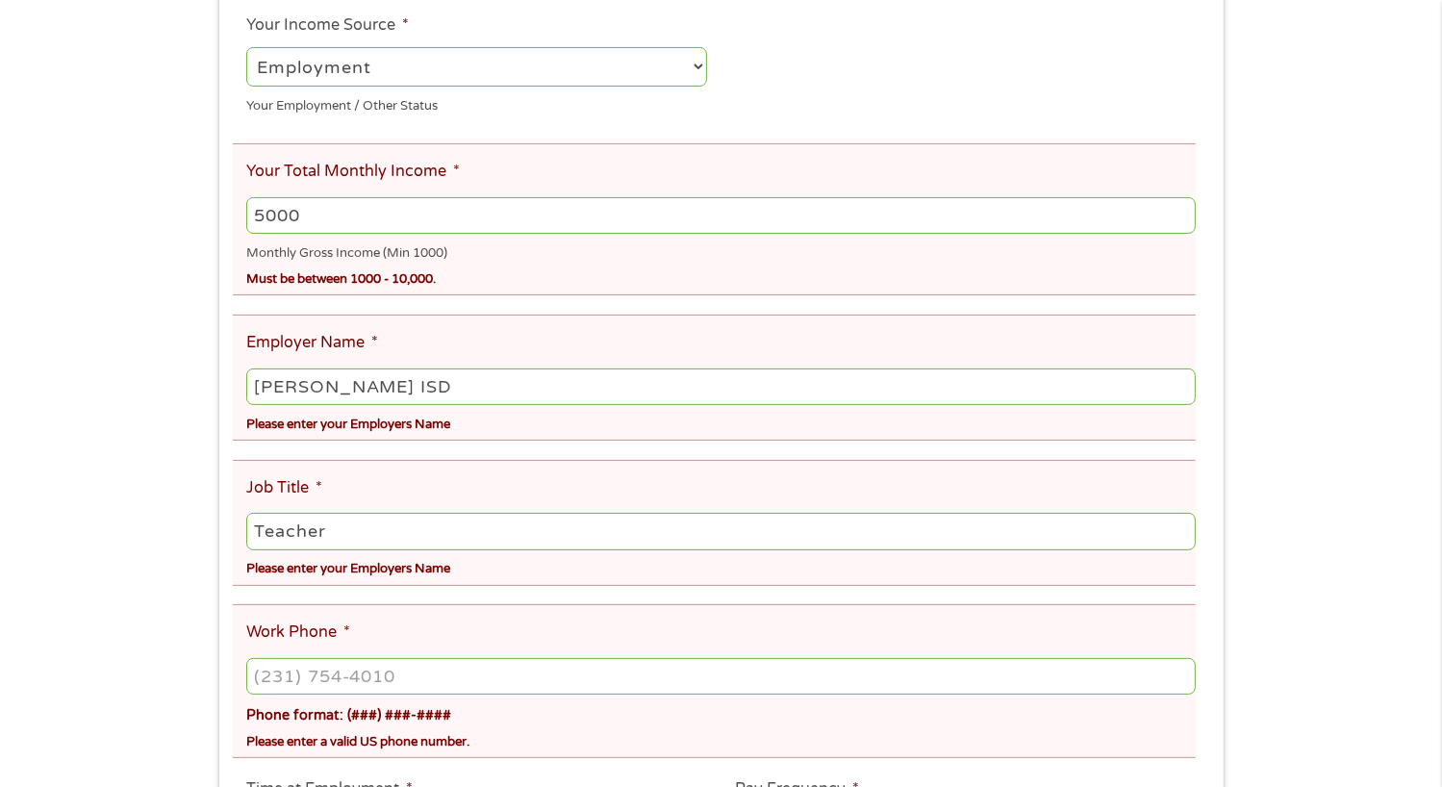
scroll to position [385, 0]
click at [280, 680] on input "(___) ___-____" at bounding box center [720, 676] width 949 height 37
click at [287, 671] on input "(___) ___-____" at bounding box center [720, 676] width 949 height 37
type input "[PHONE_NUMBER]"
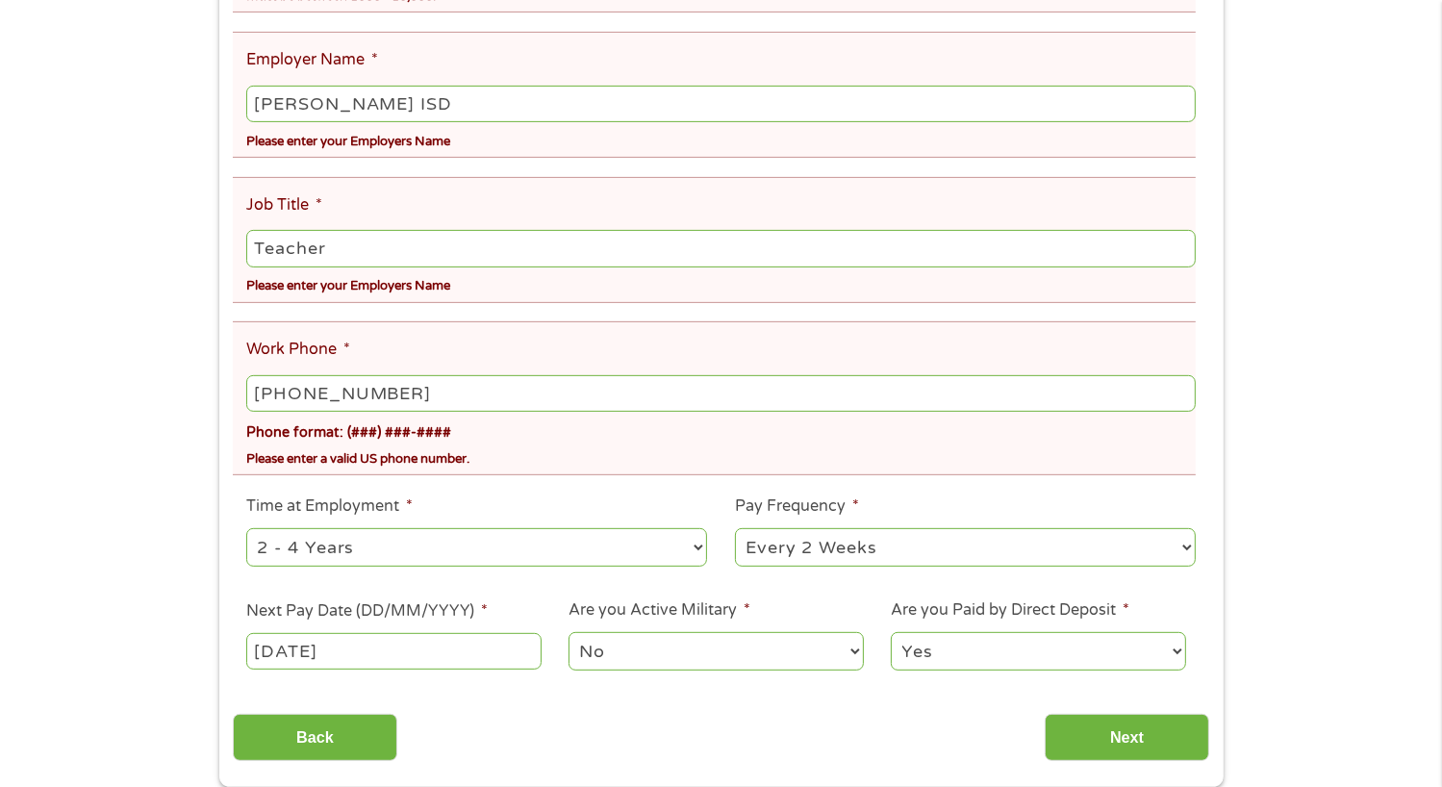
scroll to position [677, 0]
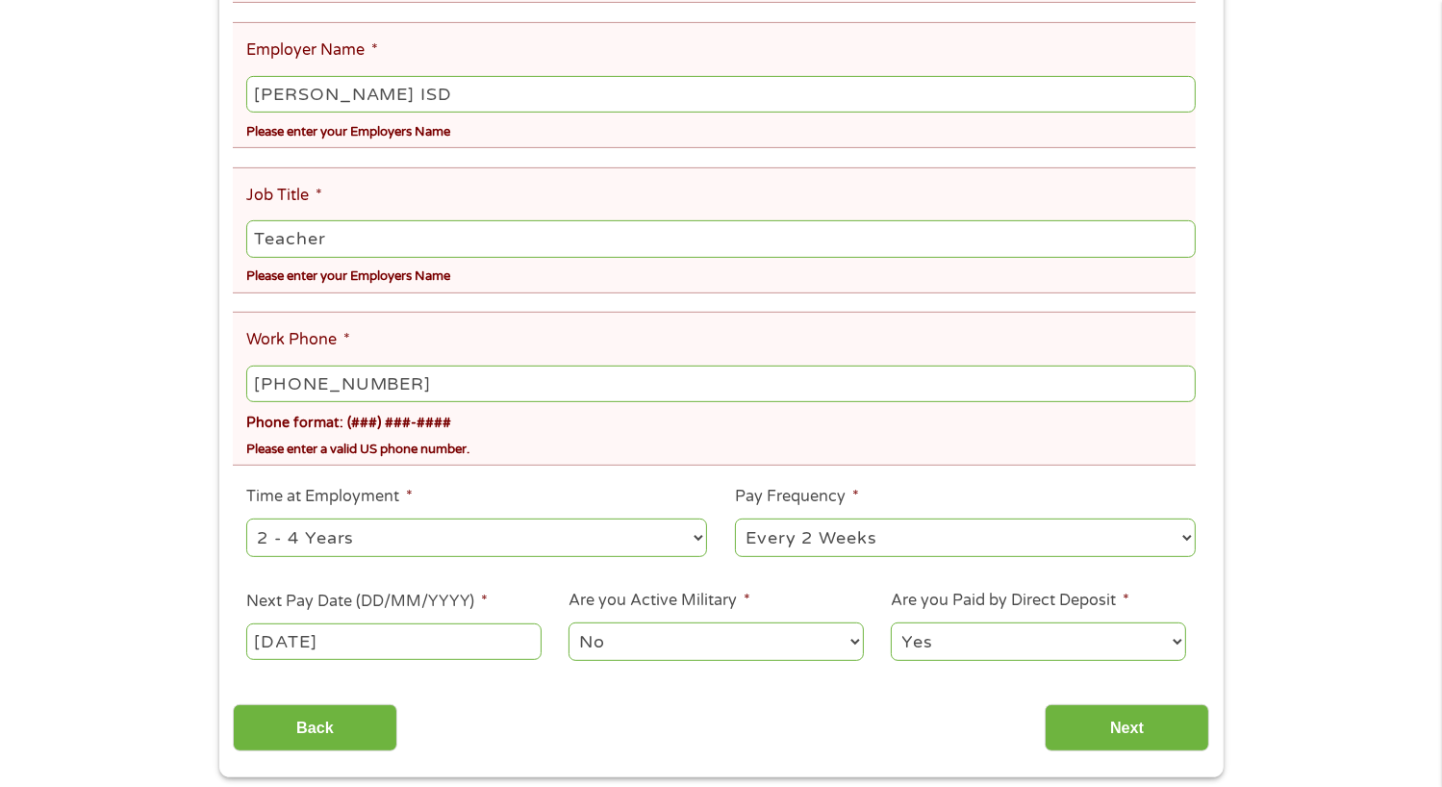
click at [608, 549] on select "--- Choose one --- 1 Year or less 1 - 2 Years 2 - 4 Years Over 4 Years" at bounding box center [476, 538] width 461 height 39
select select "60months"
click at [246, 522] on select "--- Choose one --- 1 Year or less 1 - 2 Years 2 - 4 Years Over 4 Years" at bounding box center [476, 538] width 461 height 39
click at [833, 549] on select "--- Choose one --- Every 2 Weeks Every Week Monthly Semi-Monthly" at bounding box center [965, 538] width 461 height 39
select select "monthly"
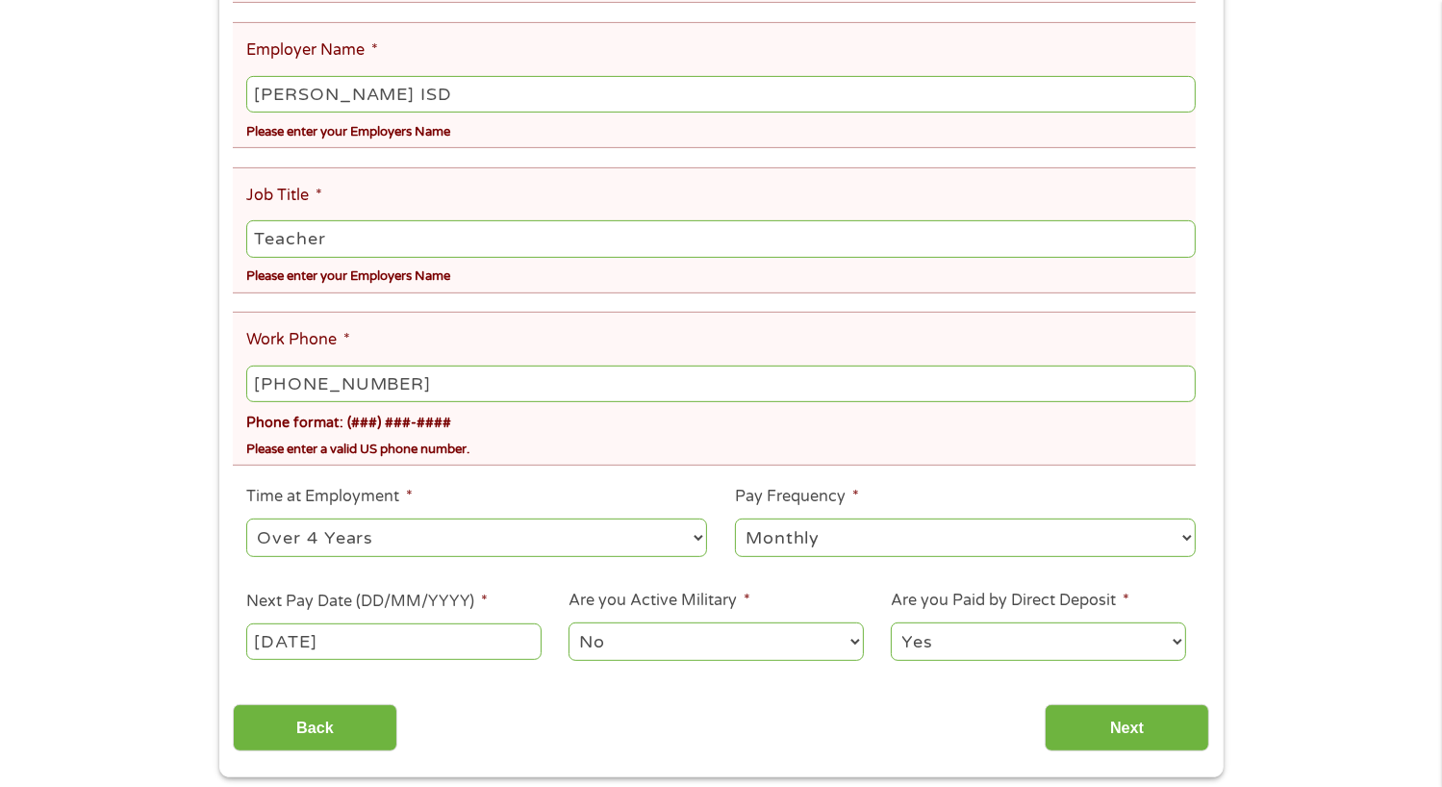
click at [735, 522] on select "--- Choose one --- Every 2 Weeks Every Week Monthly Semi-Monthly" at bounding box center [965, 538] width 461 height 39
click at [1162, 722] on input "Next" at bounding box center [1127, 727] width 165 height 47
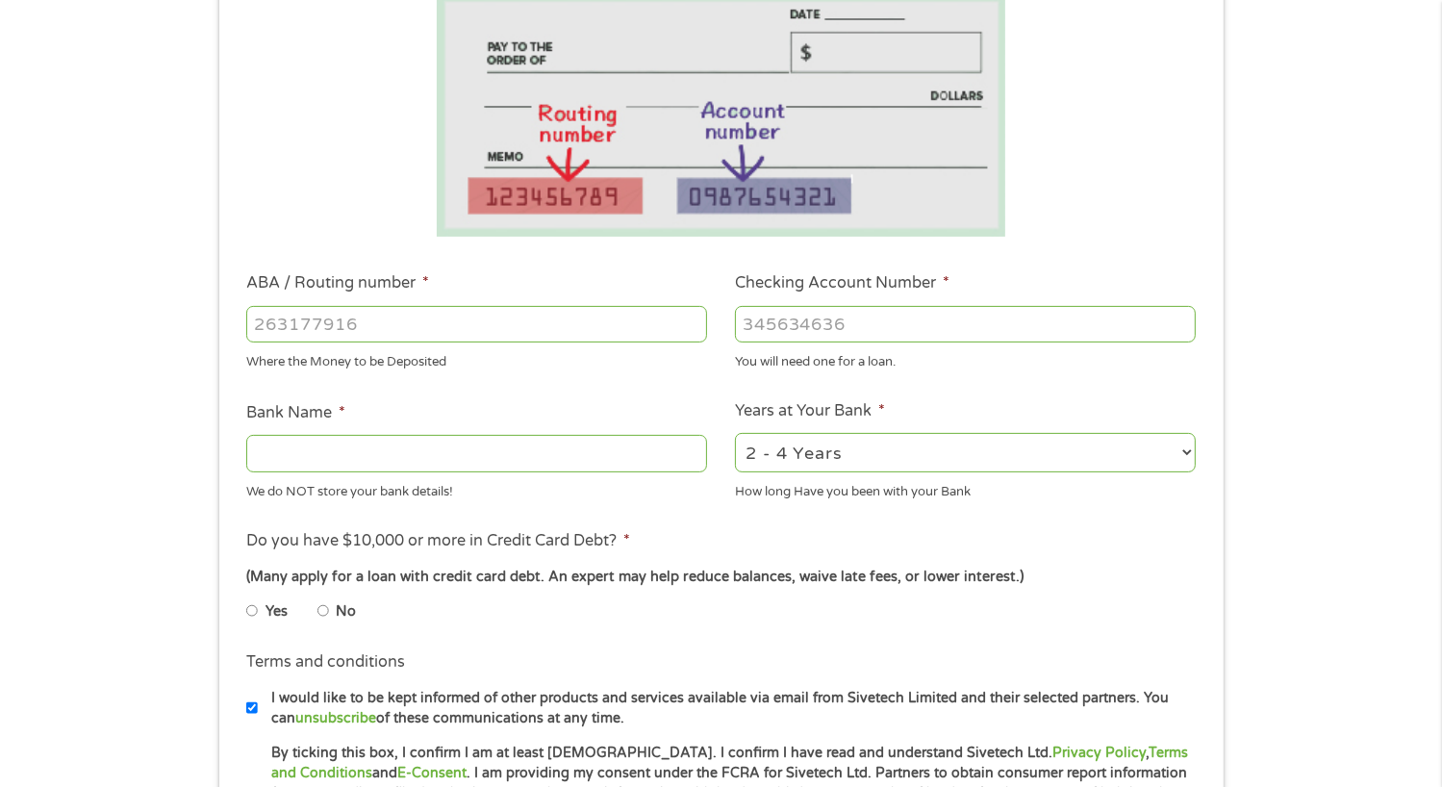
scroll to position [0, 0]
